Goal: Task Accomplishment & Management: Manage account settings

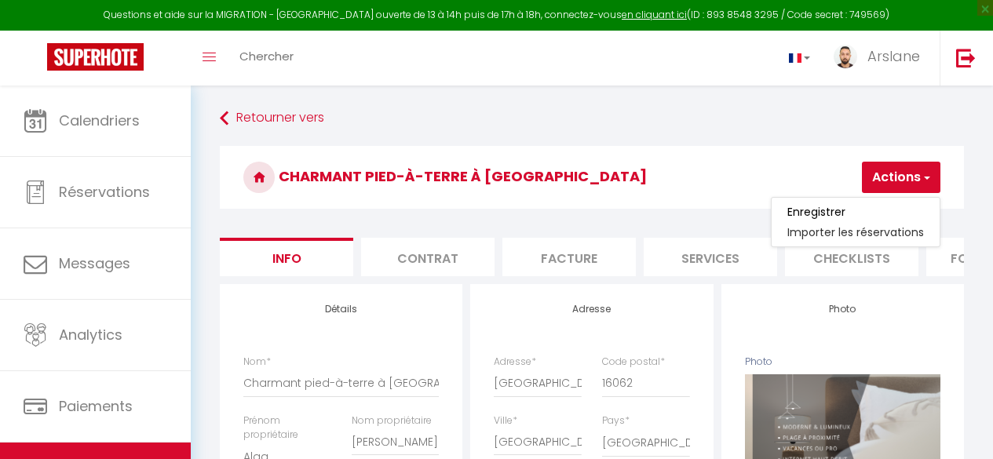
select select "6"
select select "4"
select select "3"
select select "1"
select select "15:00"
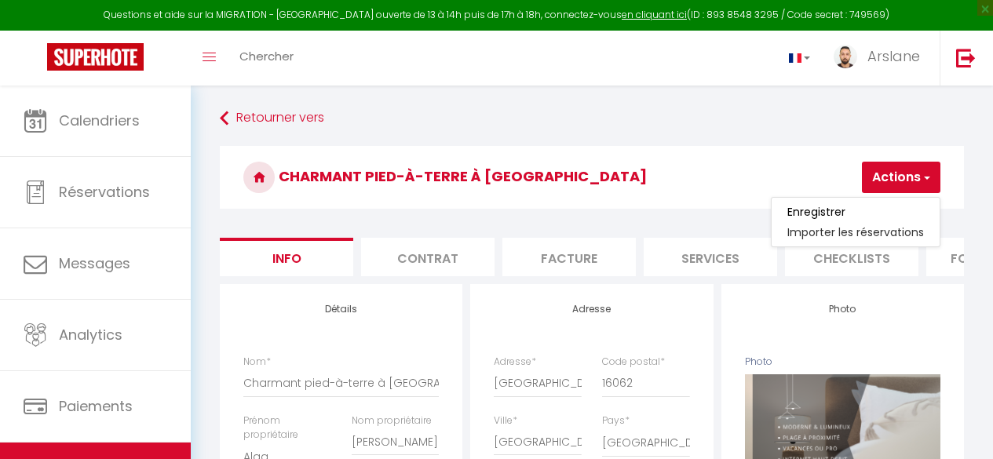
select select "23:45"
select select "11:00"
select select "30"
select select "120"
select select "19:00"
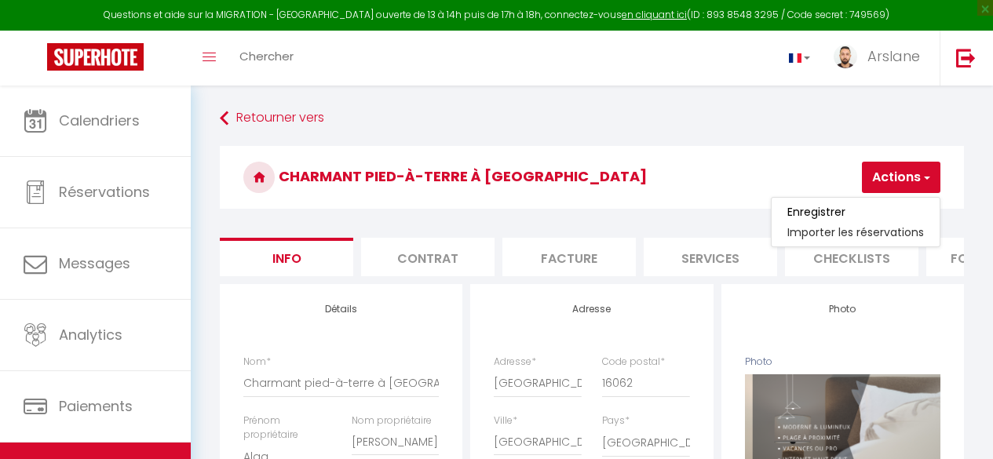
select select "5"
select select "28"
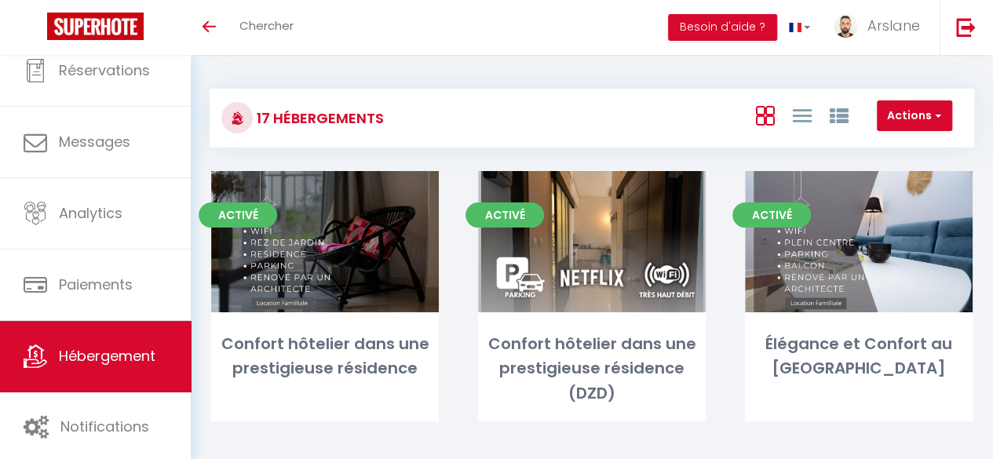
click at [106, 367] on link "Hébergement" at bounding box center [95, 356] width 191 height 71
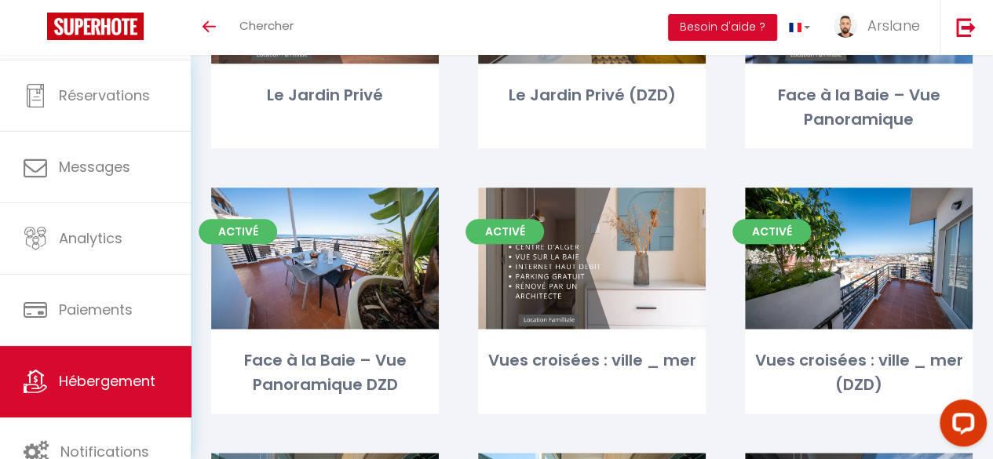
scroll to position [1206, 0]
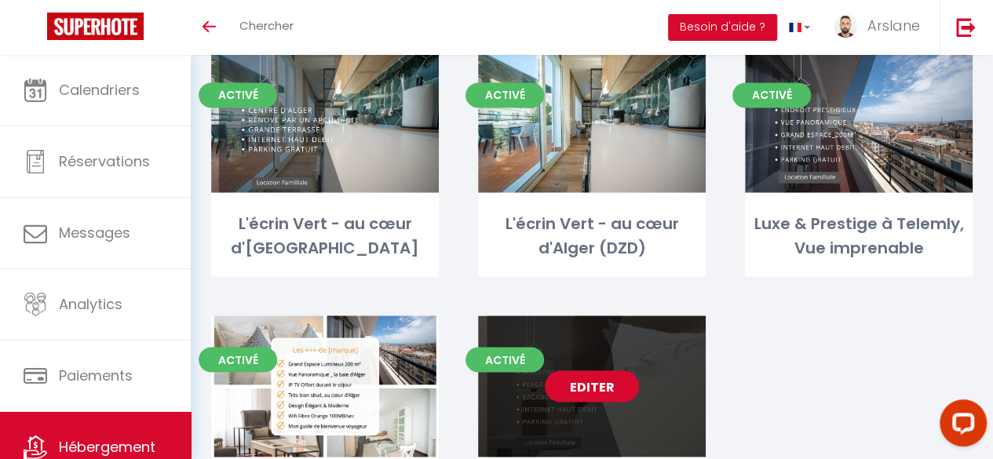
click at [627, 384] on link "Editer" at bounding box center [592, 386] width 94 height 31
select select "3"
select select "2"
select select "1"
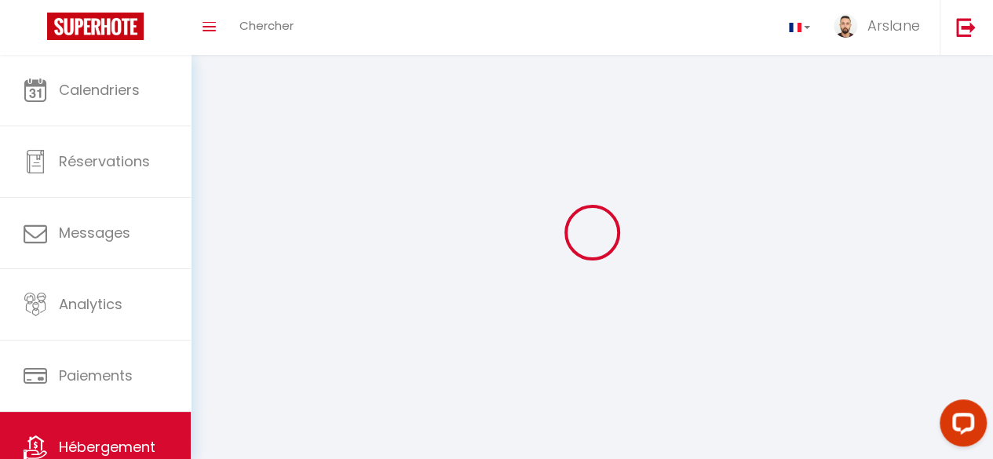
select select
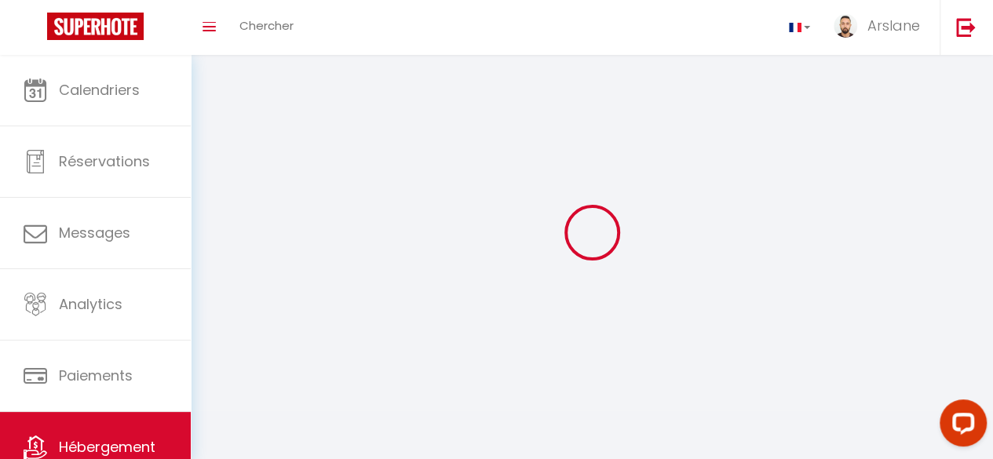
select select
checkbox input "false"
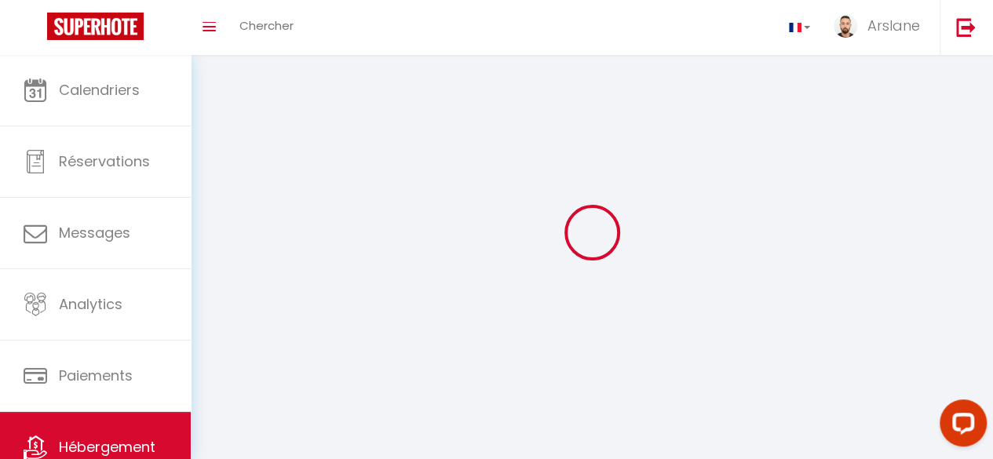
select select
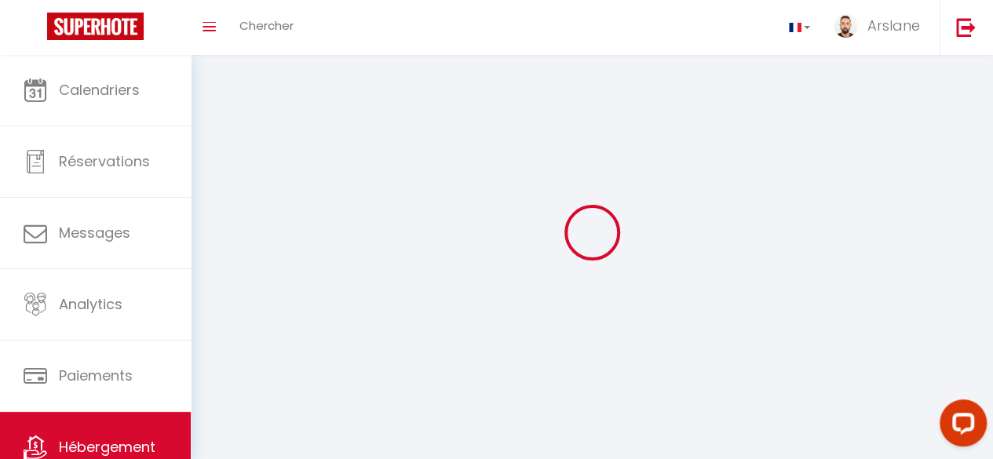
select select
checkbox input "false"
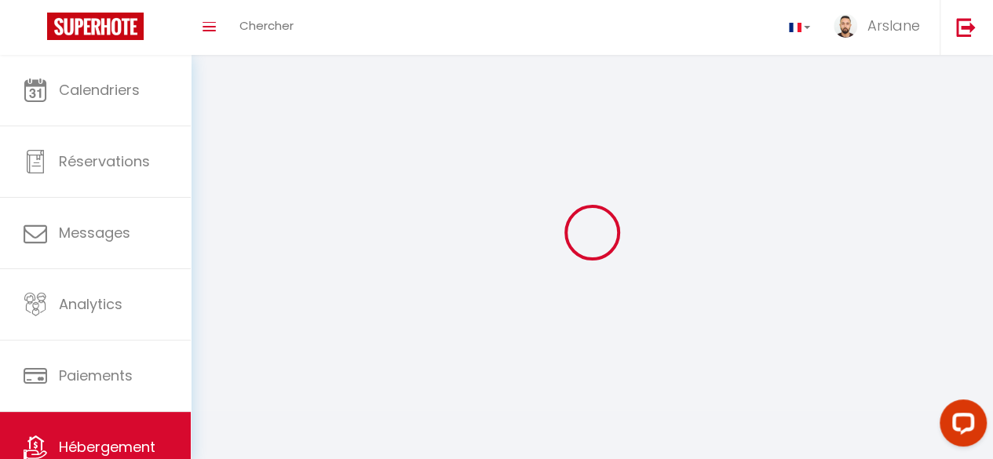
checkbox input "false"
select select
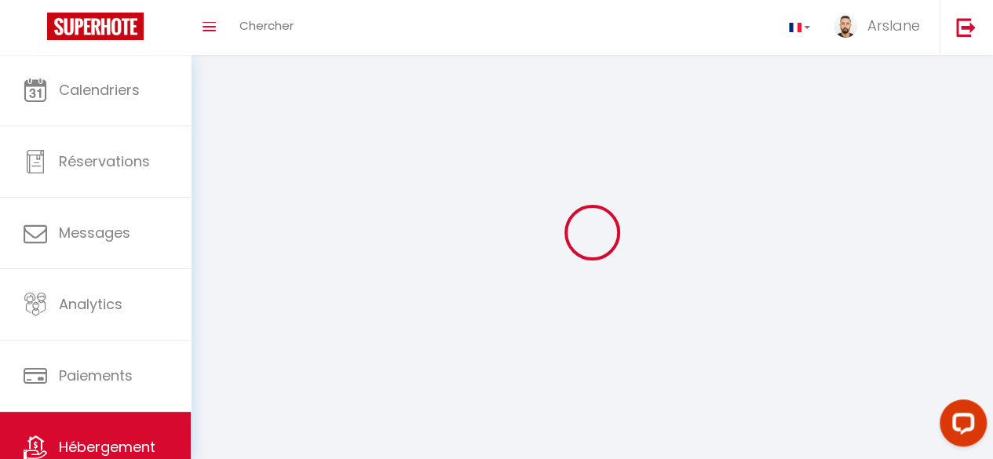
select select "1"
select select "28"
select select
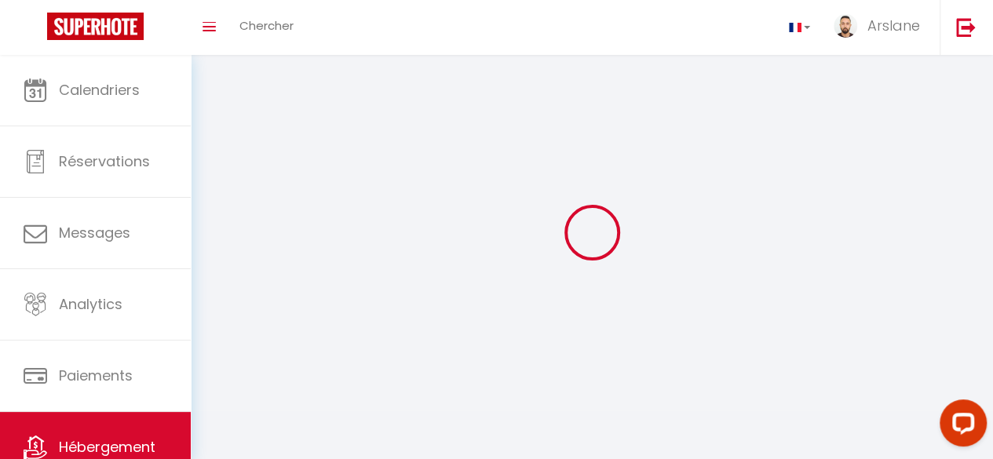
select select
checkbox input "false"
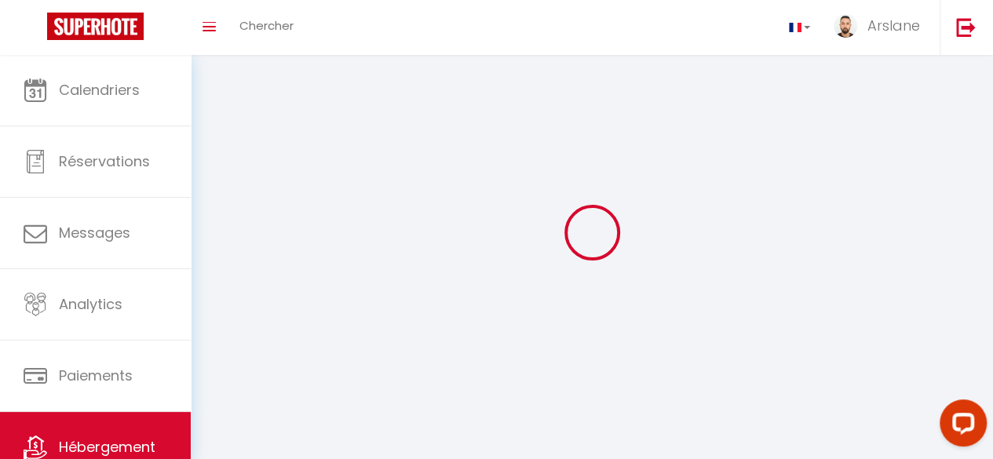
checkbox input "false"
select select
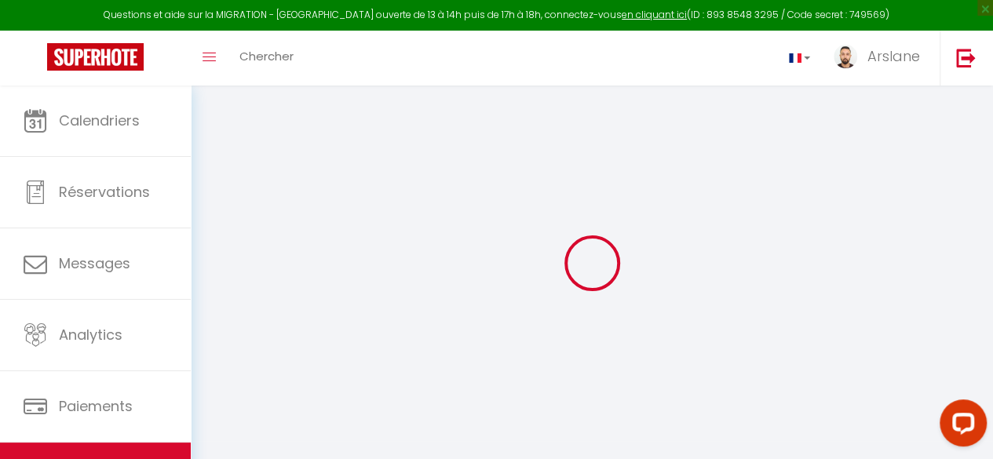
select select
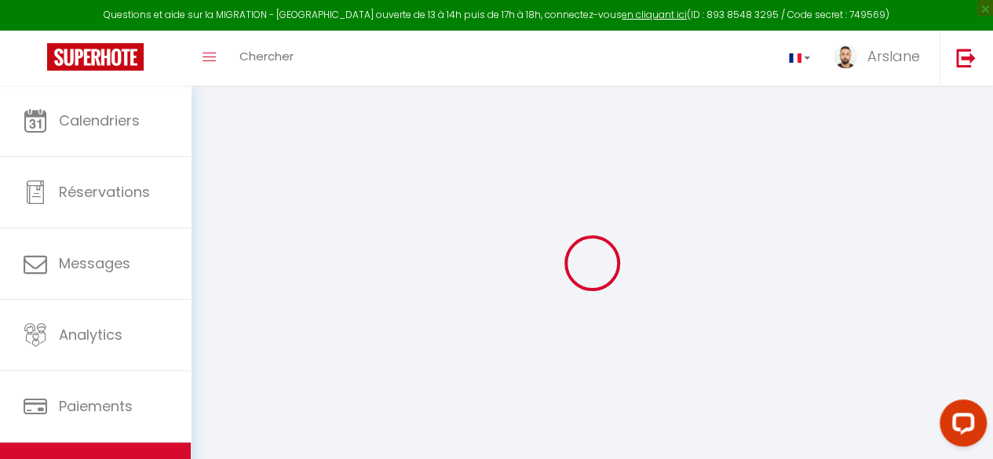
select select
checkbox input "false"
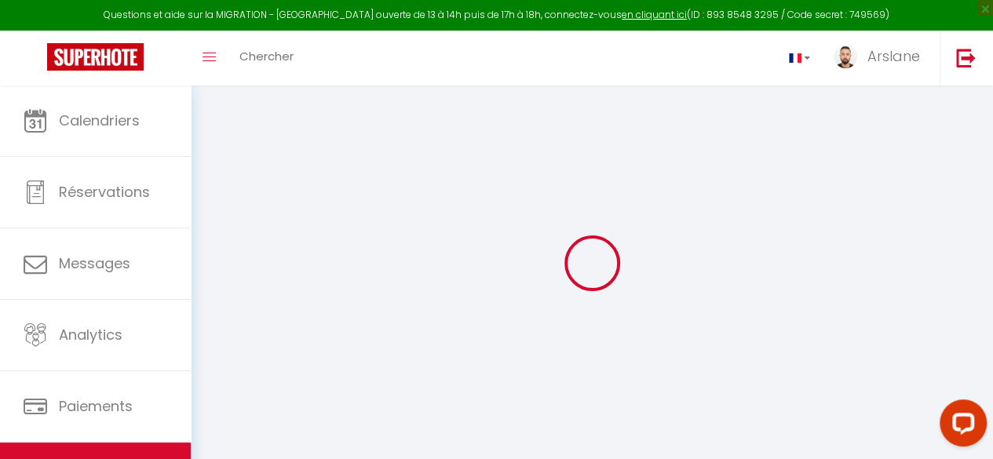
select select
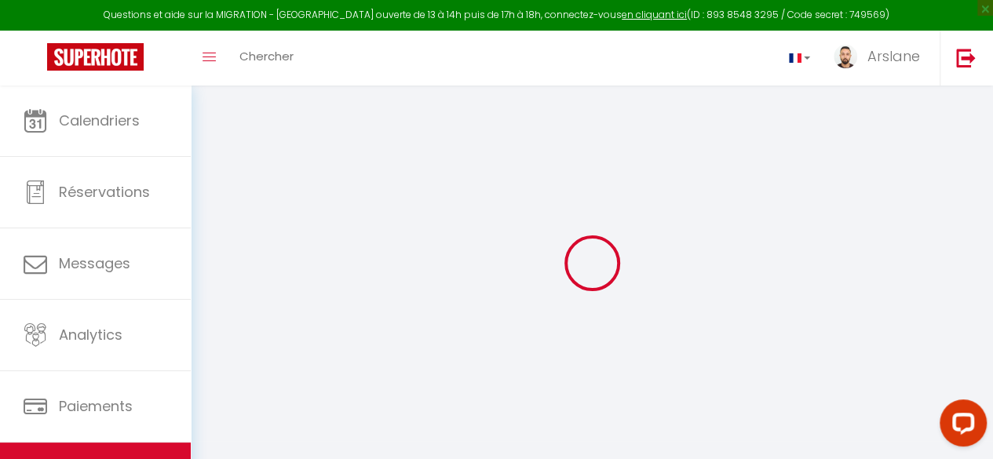
select select
checkbox input "false"
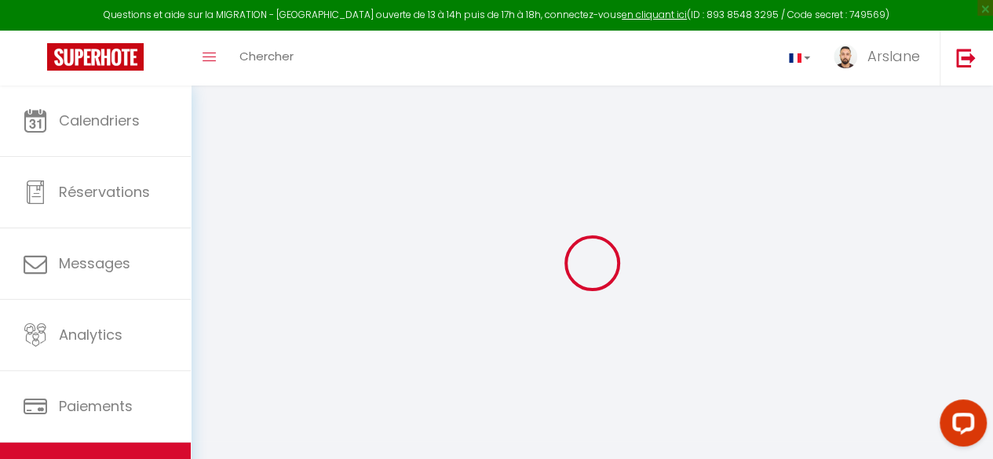
checkbox input "false"
select select
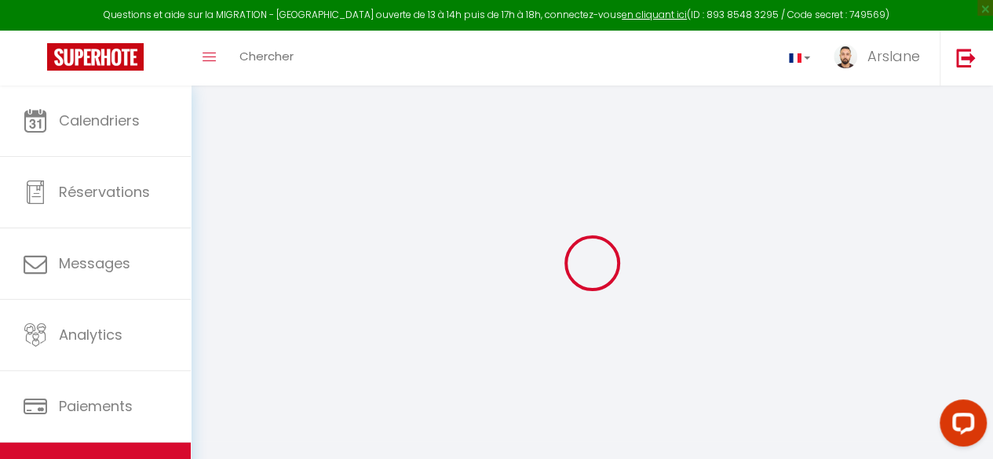
select select
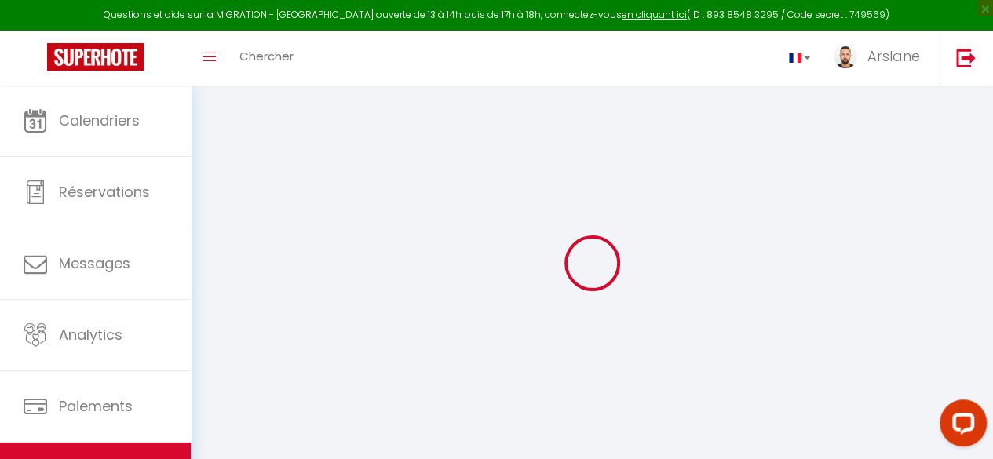
checkbox input "false"
select select
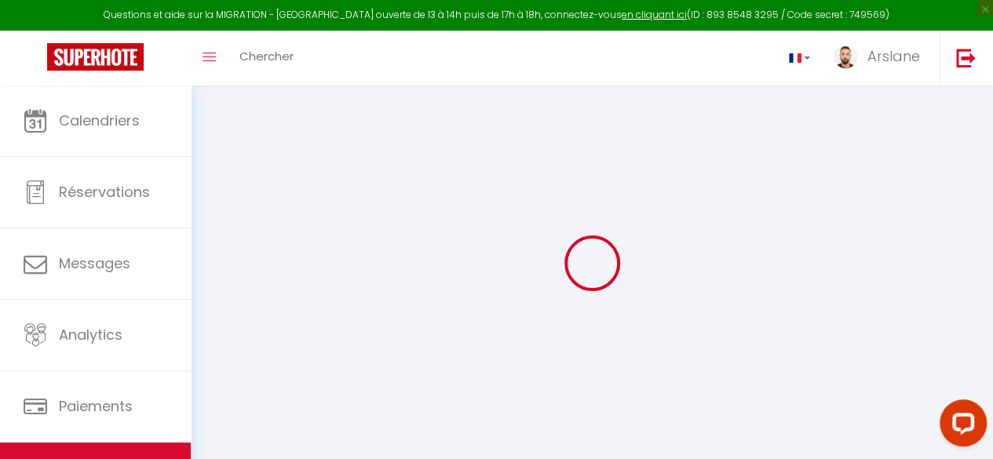
select select
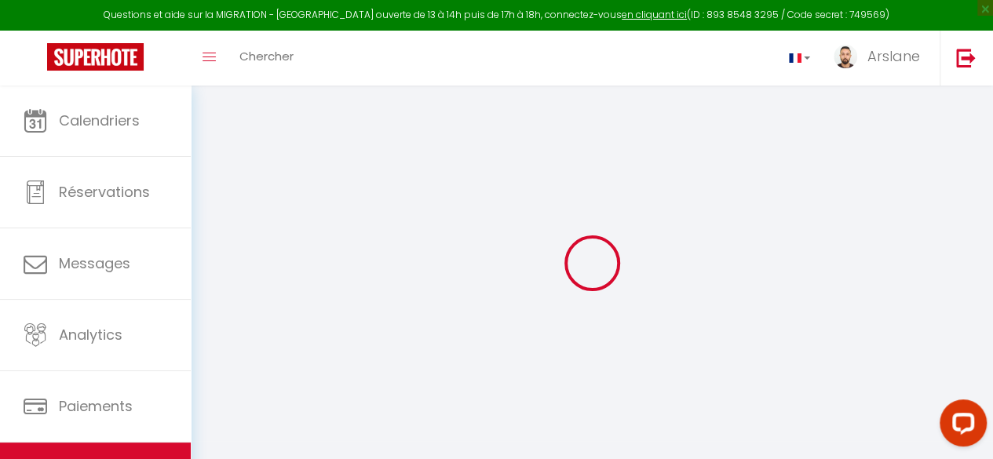
select select
checkbox input "false"
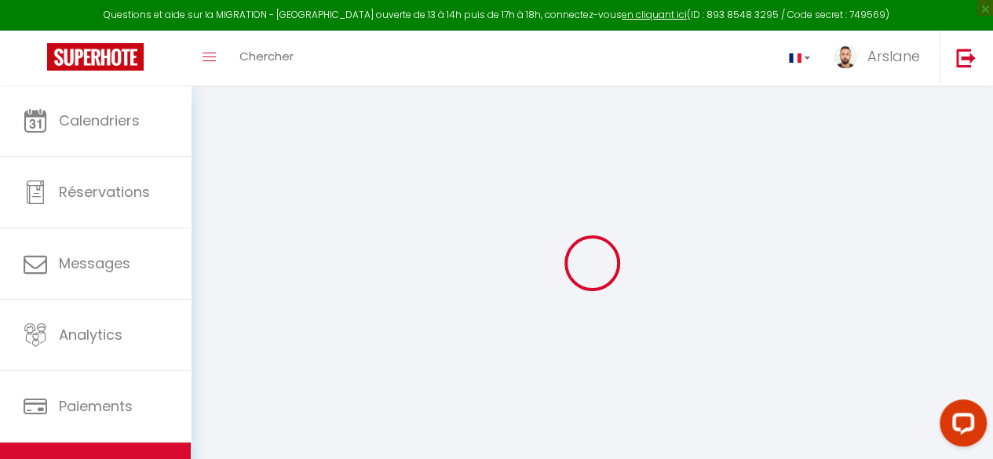
checkbox input "false"
select select
type input "Charmant pied-à-terre à [GEOGRAPHIC_DATA]"
type input "Alaa"
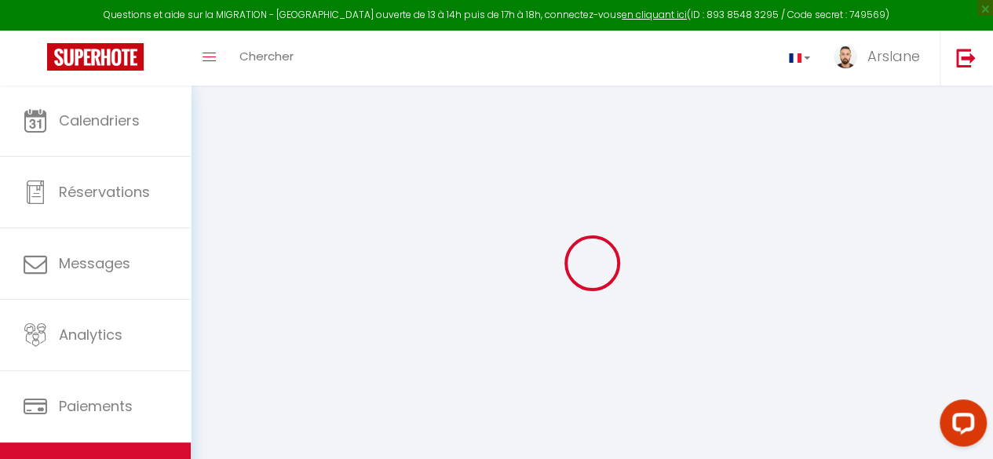
type input "[PERSON_NAME]"
type input "[GEOGRAPHIC_DATA]"
type input "16062"
type input "Staouéli"
select select "6"
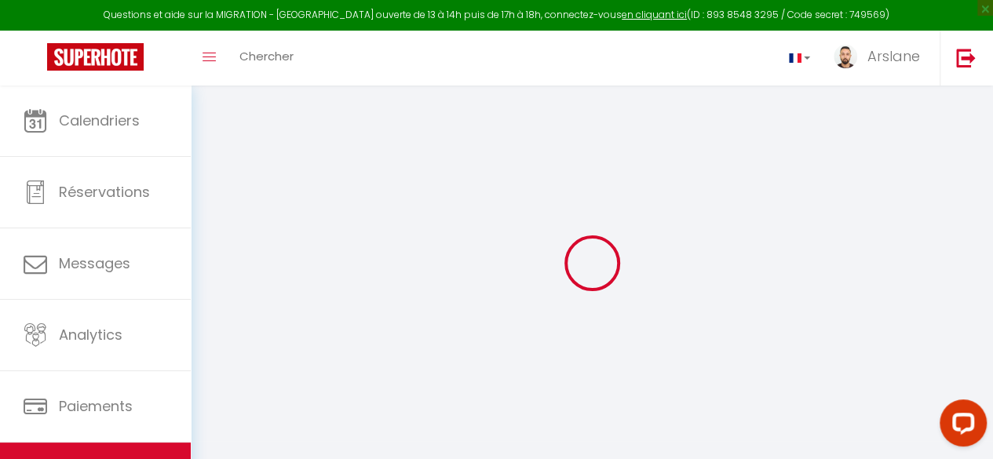
select select "3"
type input "60"
type input "10"
type input "20"
select select
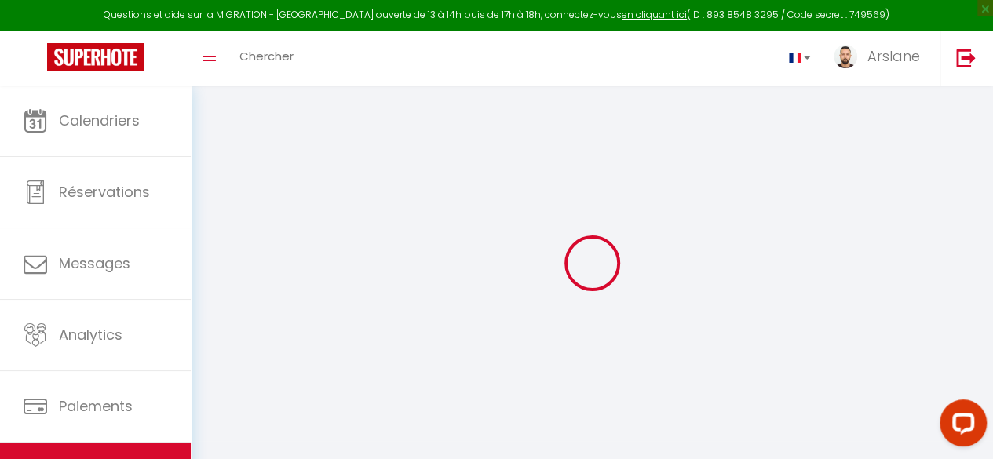
select select
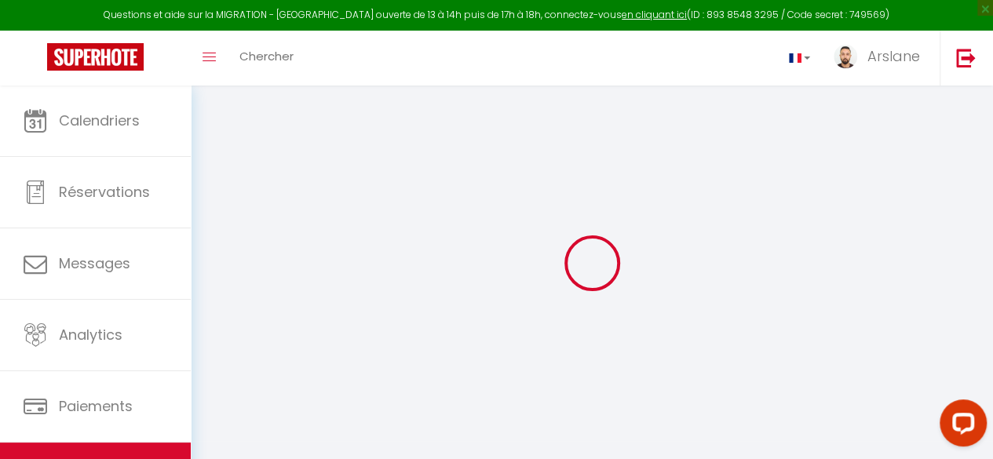
type input "[GEOGRAPHIC_DATA], [GEOGRAPHIC_DATA]"
type input "16062"
type input "[GEOGRAPHIC_DATA]"
select select "5"
type input "[EMAIL_ADDRESS][DOMAIN_NAME]"
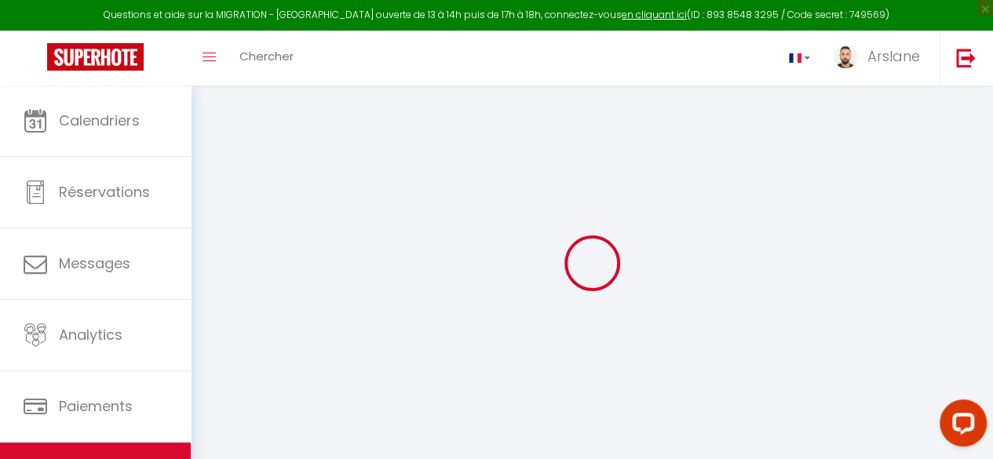
select select
checkbox input "false"
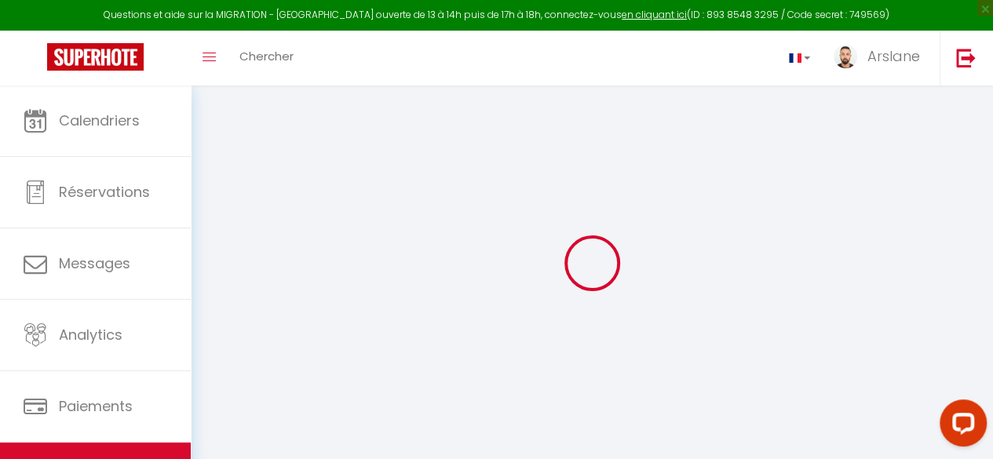
select select
type input "20"
type input "0"
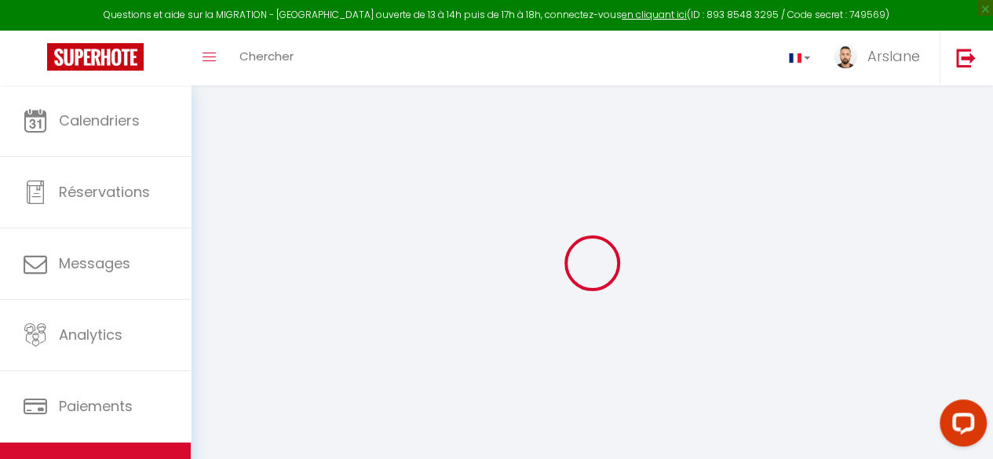
type input "0"
select select
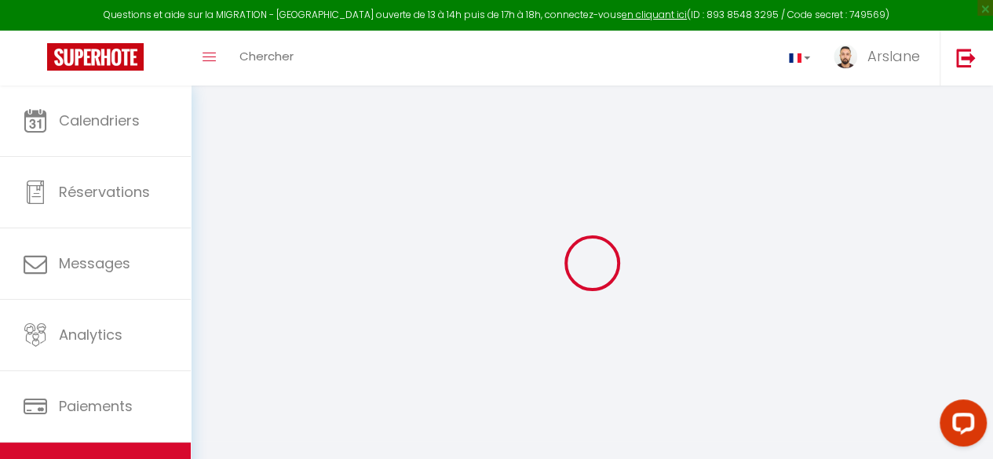
select select
checkbox input "false"
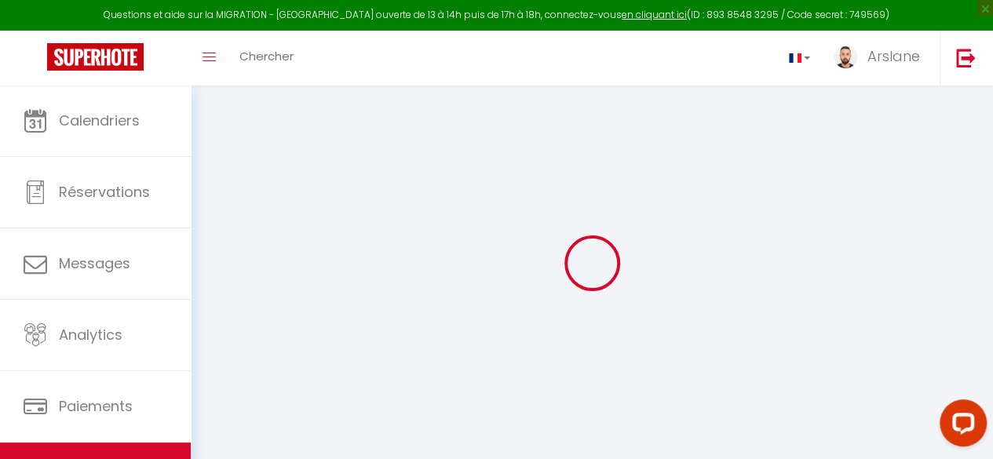
checkbox input "false"
select select
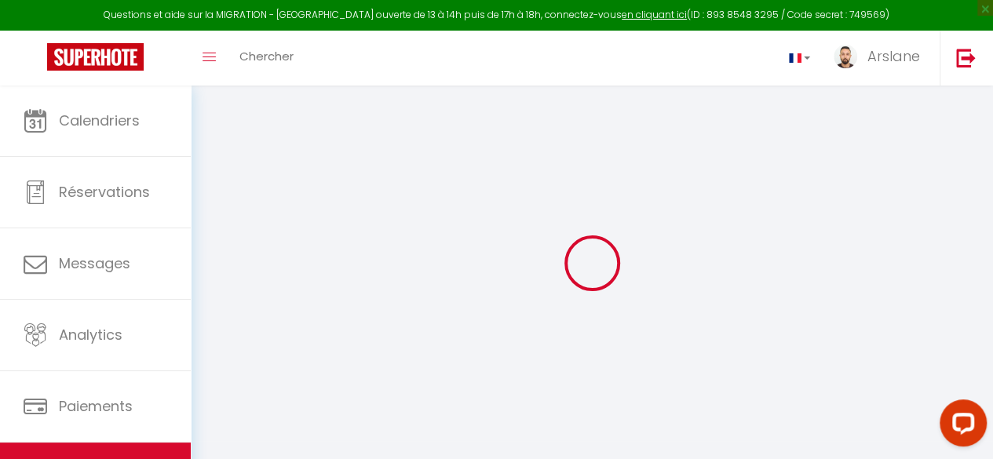
select select
checkbox input "false"
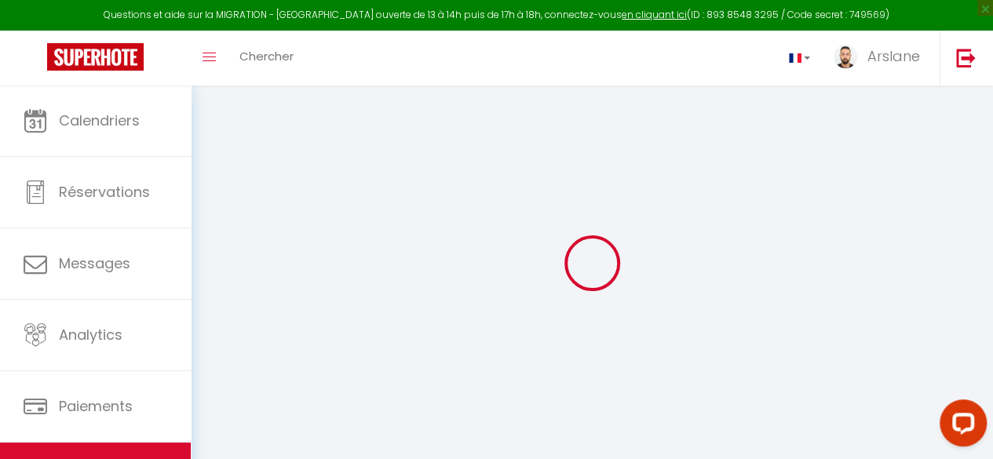
checkbox input "false"
select select
checkbox input "false"
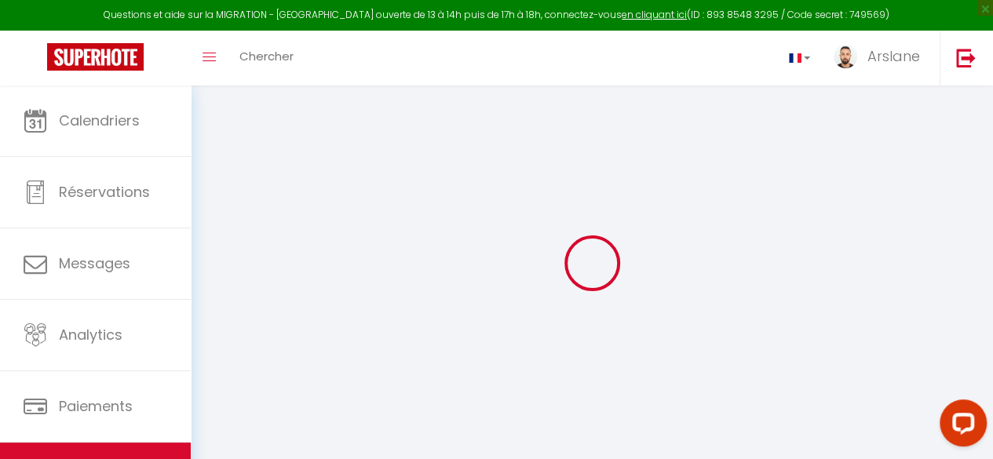
checkbox input "false"
select select "15:00"
select select "23:45"
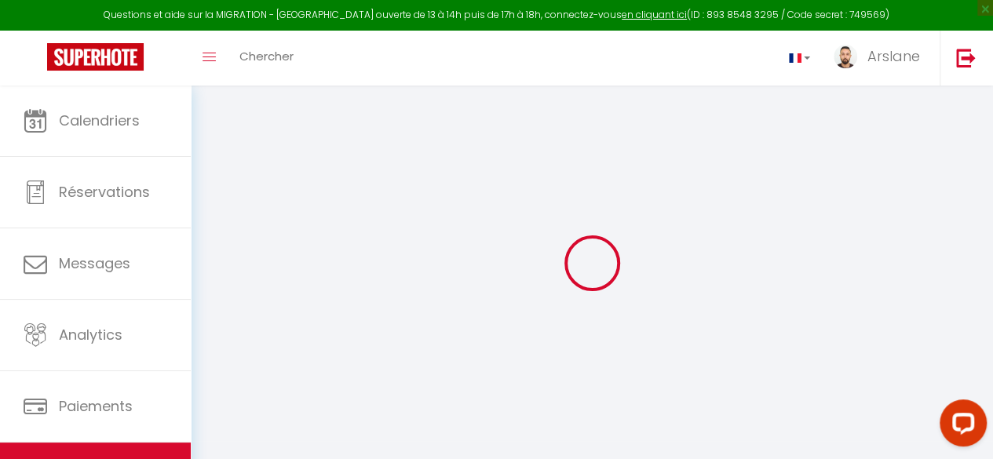
select select "11:00"
select select "30"
select select "120"
select select "19:00"
select select
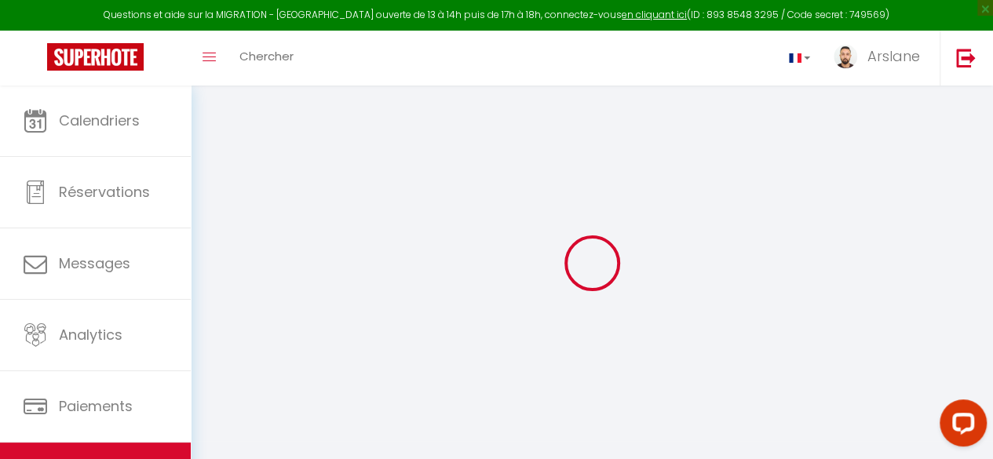
checkbox input "false"
select select
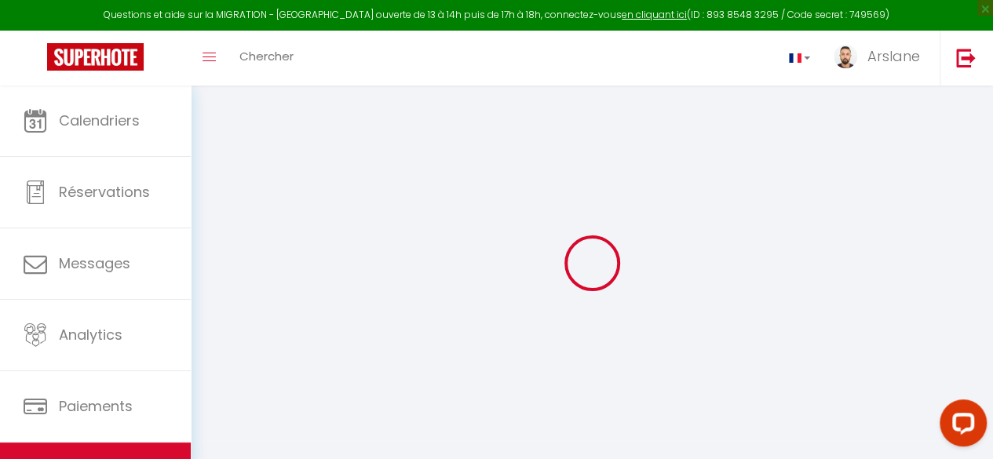
checkbox input "false"
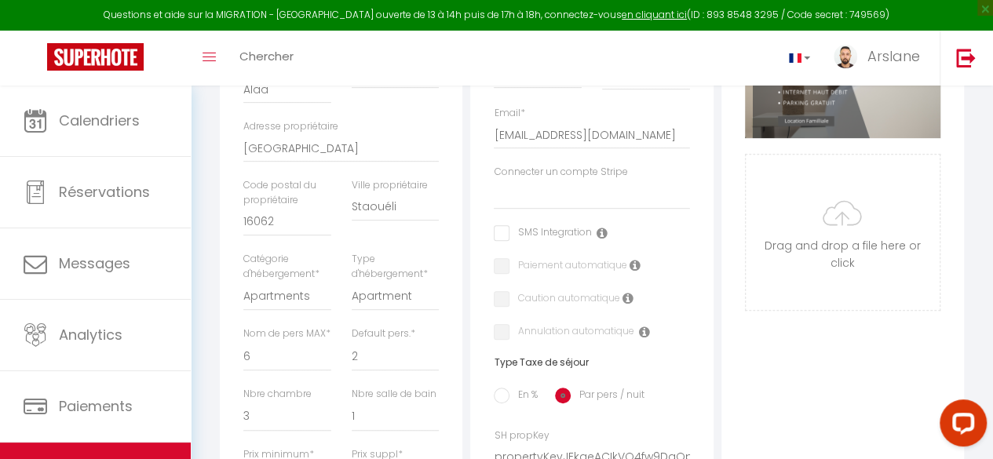
scroll to position [408, 0]
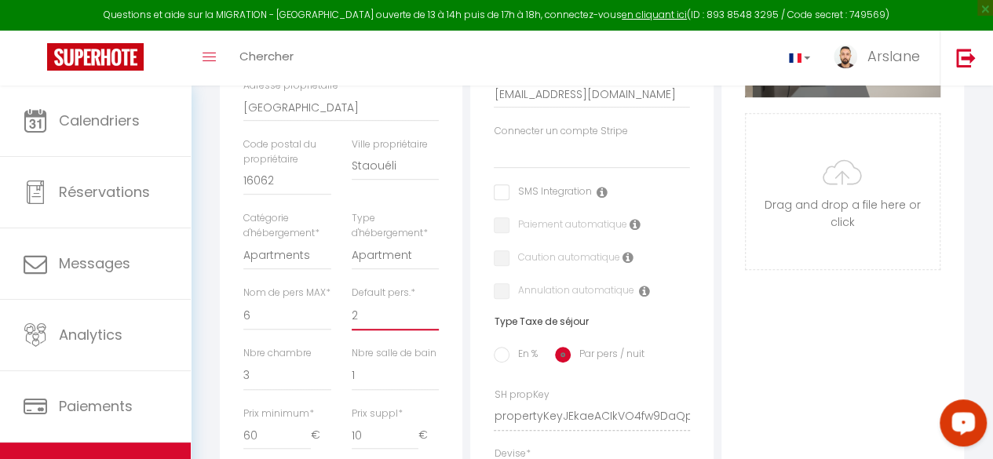
click at [377, 331] on select "1 2 3 4 5 6 7 8 9 10 11 12 13 14" at bounding box center [395, 316] width 87 height 30
select select "4"
click at [352, 313] on select "1 2 3 4 5 6 7 8 9 10 11 12 13 14" at bounding box center [395, 316] width 87 height 30
select select
checkbox input "false"
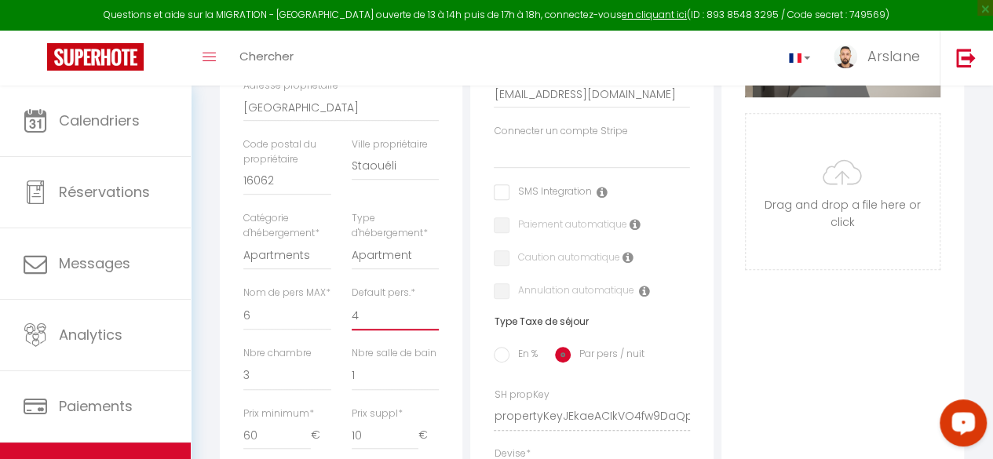
checkbox input "false"
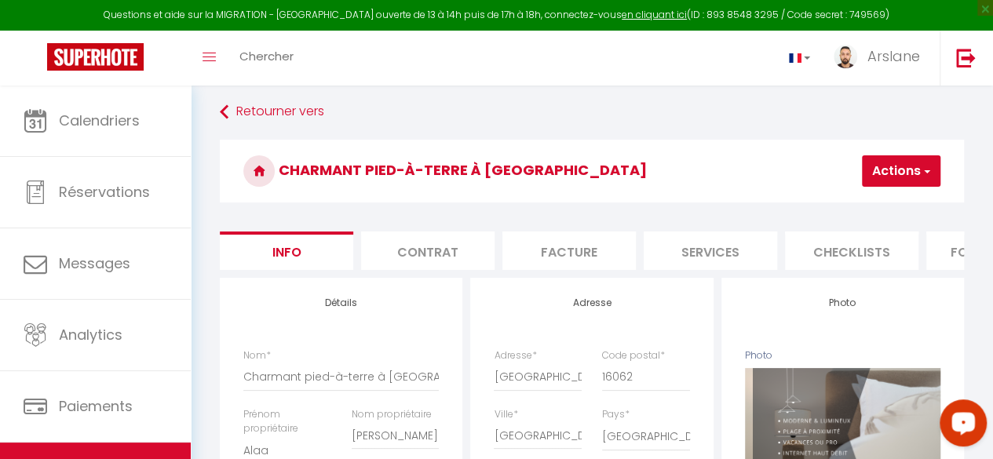
click at [927, 170] on span "button" at bounding box center [926, 171] width 10 height 16
click at [824, 207] on input "Enregistrer" at bounding box center [817, 206] width 58 height 16
select select
checkbox input "false"
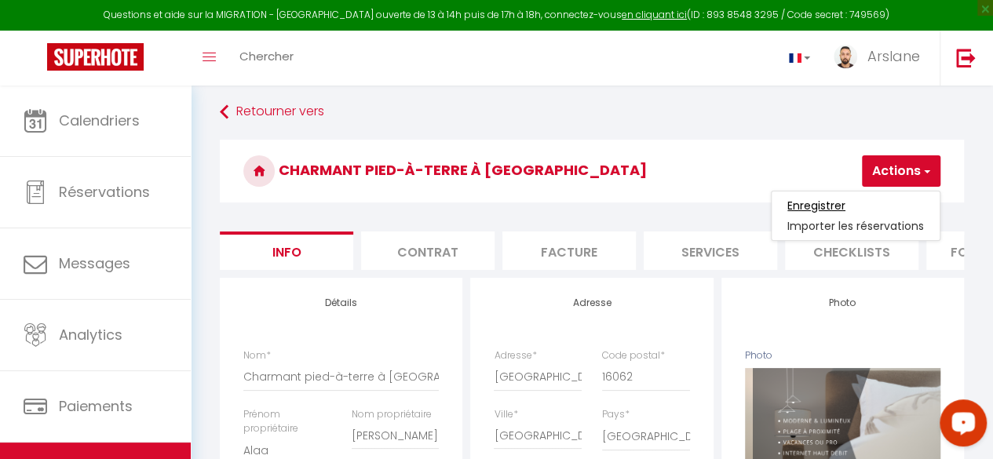
checkbox input "false"
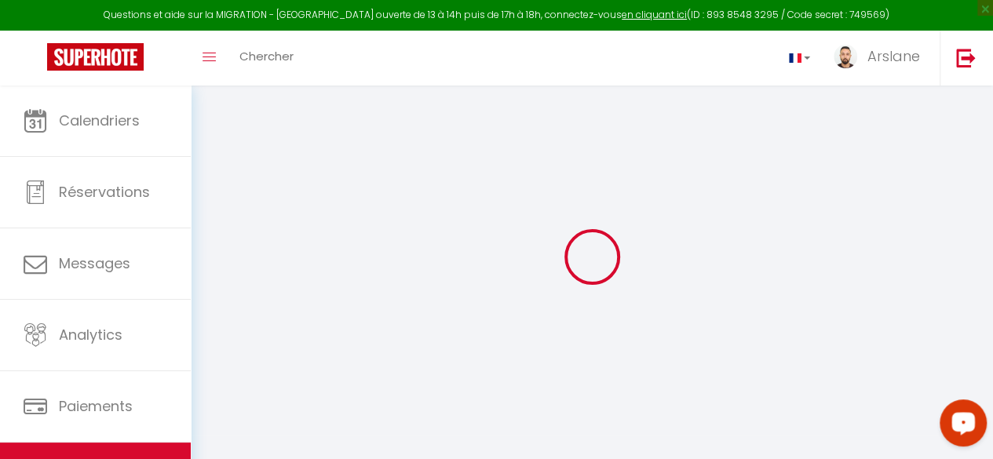
select select
checkbox input "false"
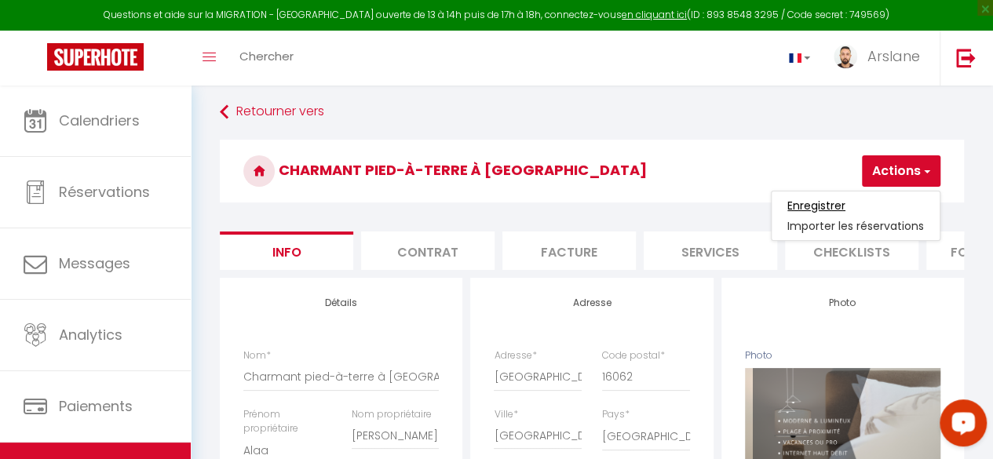
click at [824, 207] on input "Enregistrer" at bounding box center [817, 206] width 58 height 16
select select
checkbox input "false"
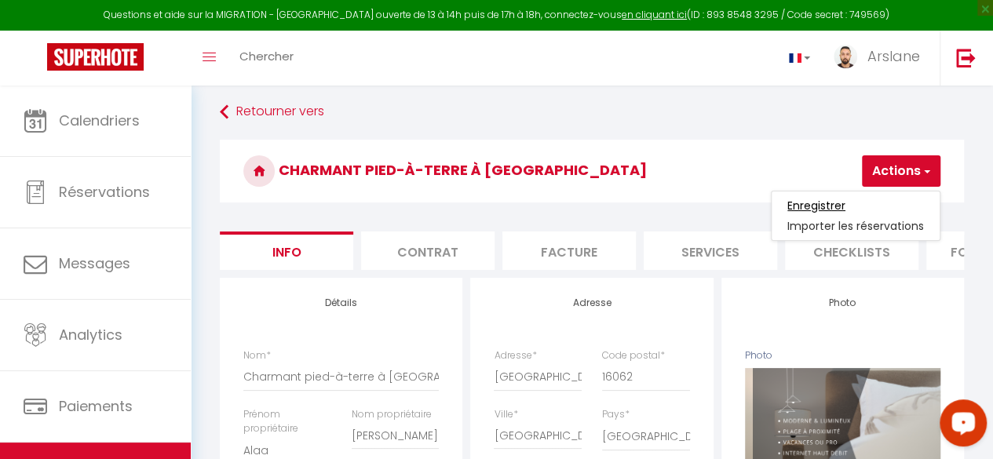
checkbox input "false"
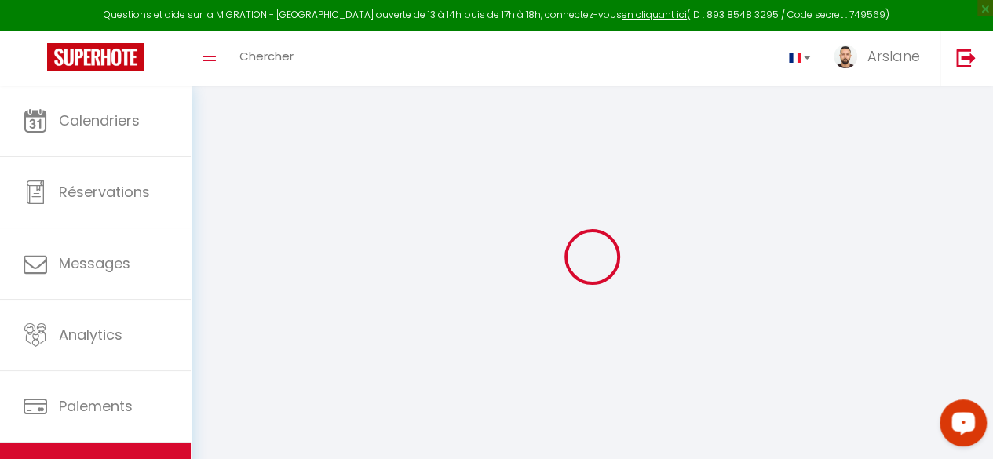
select select
checkbox input "false"
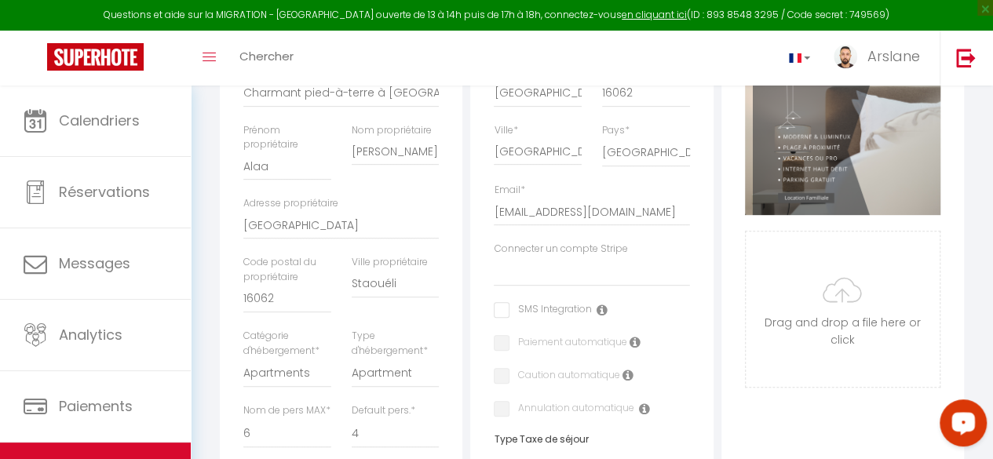
scroll to position [0, 0]
